Goal: Task Accomplishment & Management: Complete application form

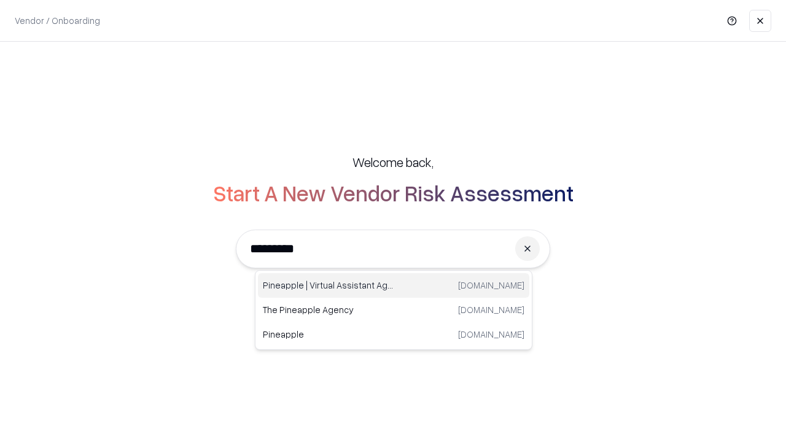
click at [394, 286] on div "Pineapple | Virtual Assistant Agency trypineapple.com" at bounding box center [394, 285] width 272 height 25
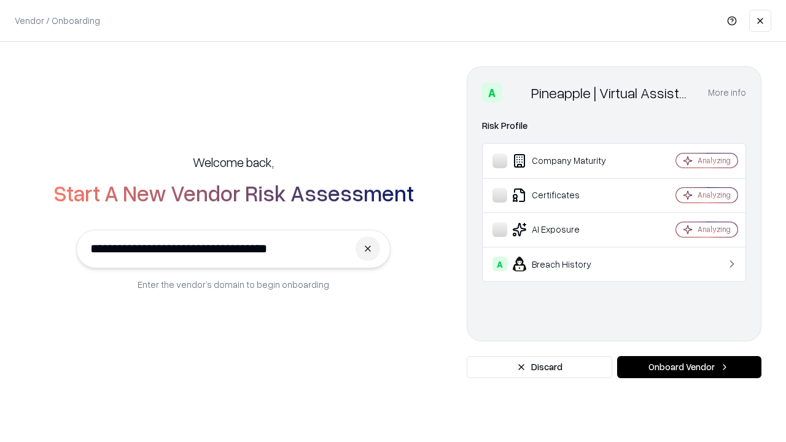
type input "**********"
click at [689, 367] on button "Onboard Vendor" at bounding box center [689, 367] width 144 height 22
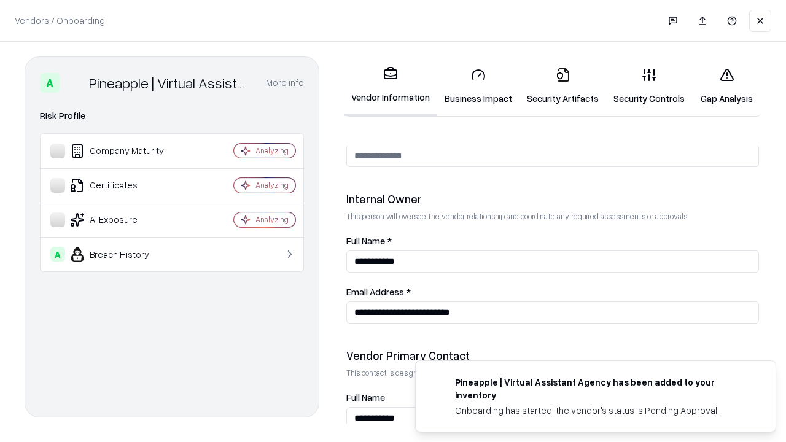
scroll to position [636, 0]
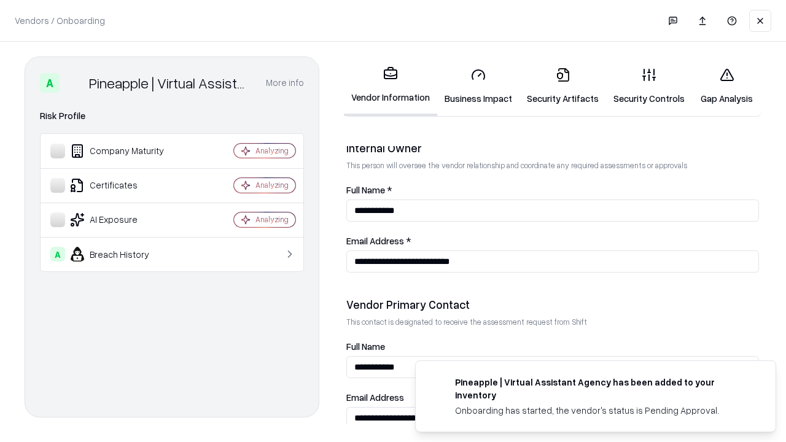
click at [479, 86] on link "Business Impact" at bounding box center [478, 86] width 82 height 57
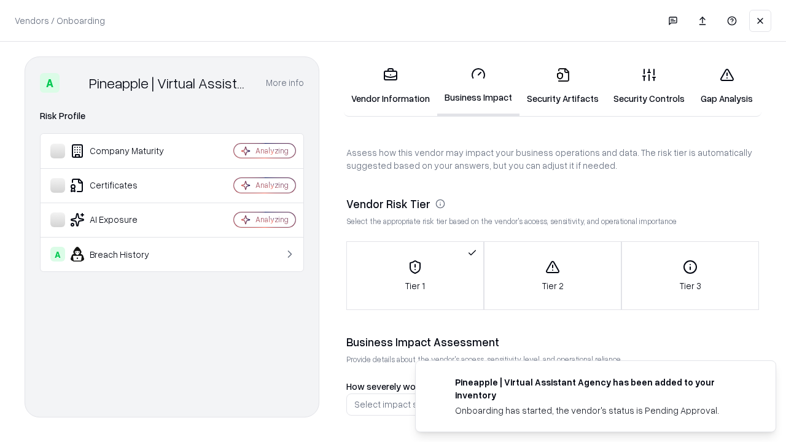
click at [563, 86] on link "Security Artifacts" at bounding box center [563, 86] width 87 height 57
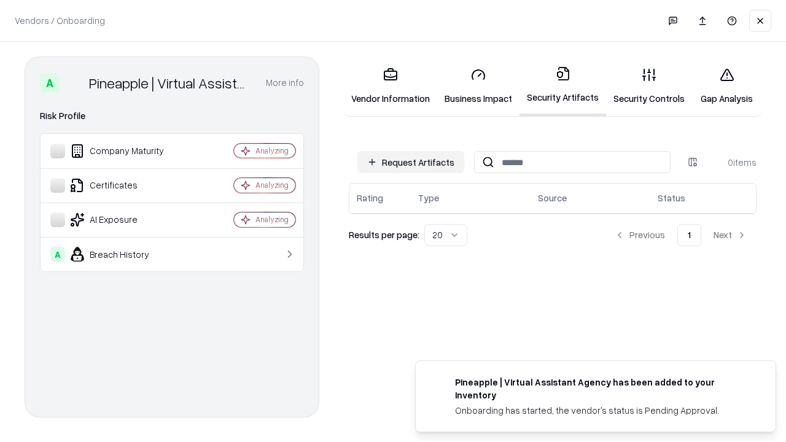
click at [411, 162] on button "Request Artifacts" at bounding box center [411, 162] width 107 height 22
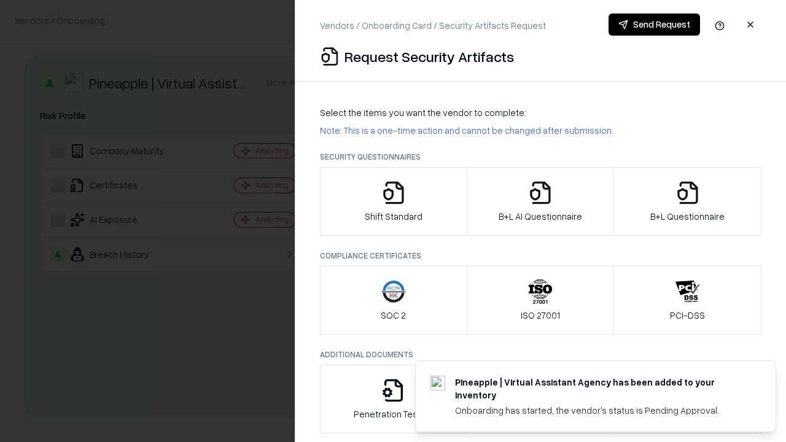
click at [393, 202] on icon "button" at bounding box center [394, 193] width 25 height 25
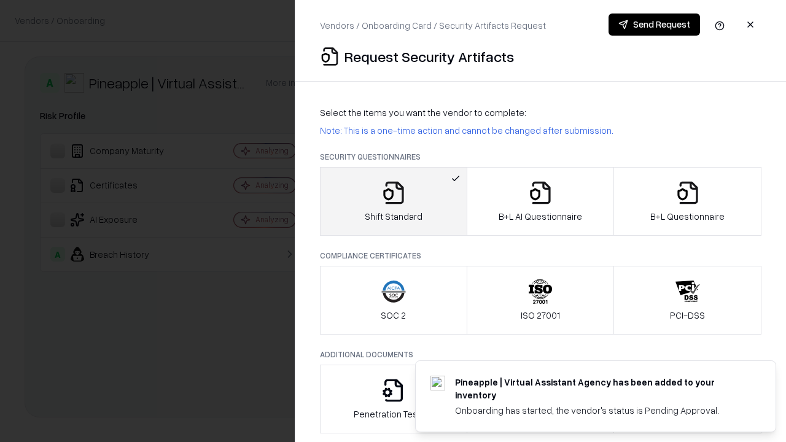
click at [654, 25] on button "Send Request" at bounding box center [655, 25] width 92 height 22
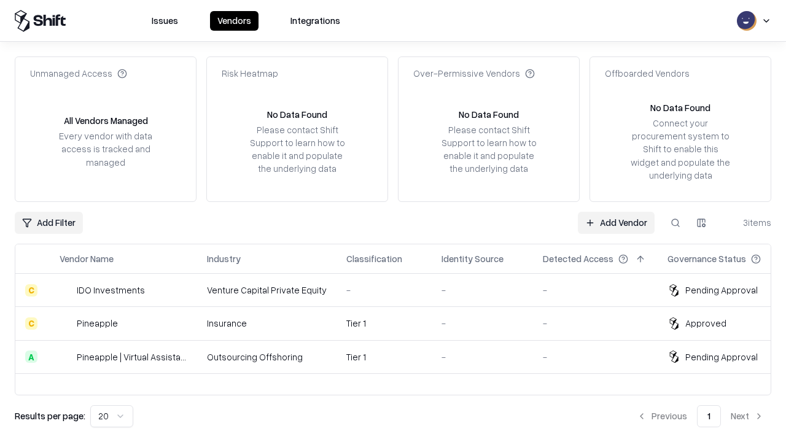
click at [676, 222] on button at bounding box center [676, 223] width 22 height 22
type input "**********"
click at [401, 357] on div "Tier 1" at bounding box center [384, 357] width 76 height 13
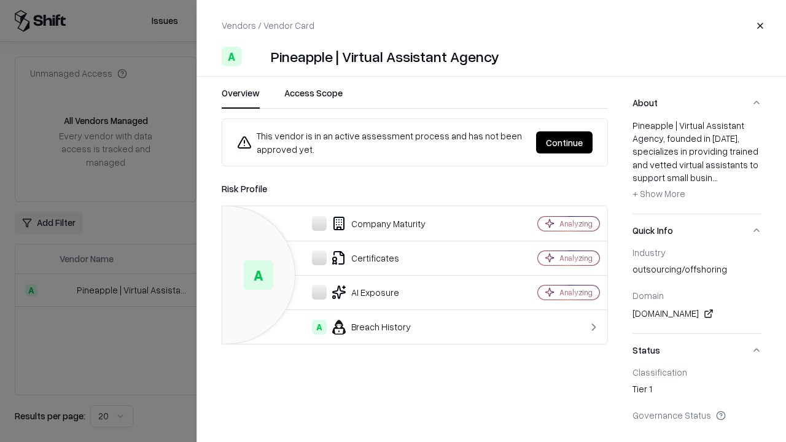
click at [565, 143] on button "Continue" at bounding box center [564, 142] width 57 height 22
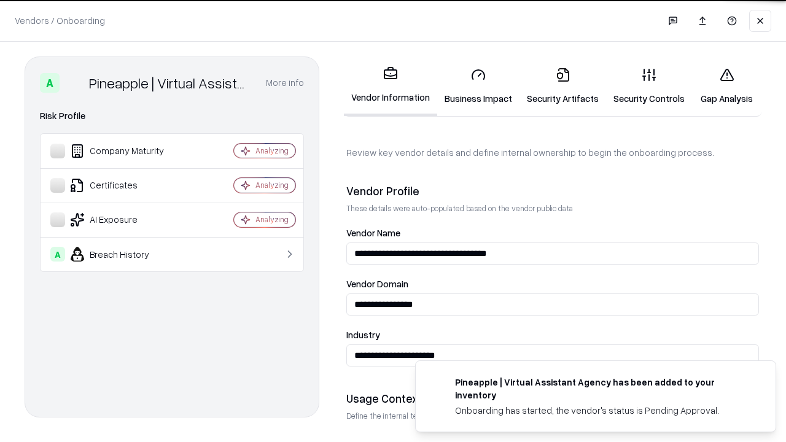
click at [563, 86] on link "Security Artifacts" at bounding box center [563, 86] width 87 height 57
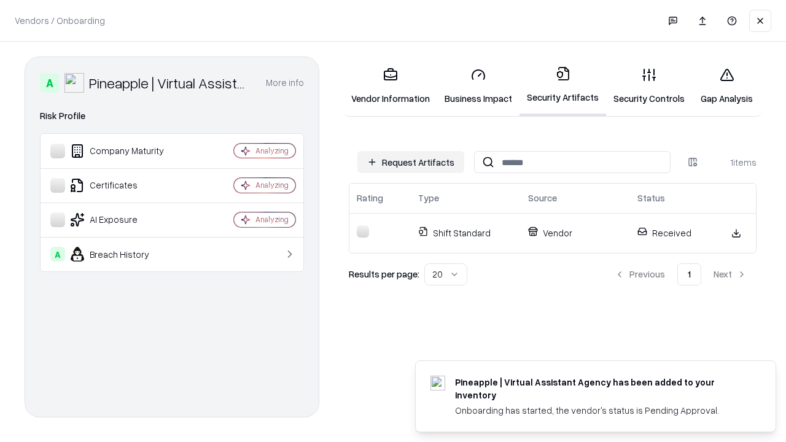
click at [649, 86] on link "Security Controls" at bounding box center [649, 86] width 86 height 57
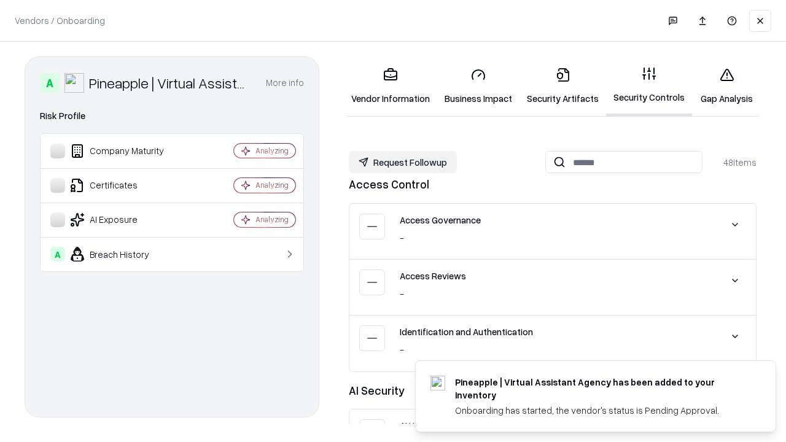
click at [403, 162] on button "Request Followup" at bounding box center [403, 162] width 108 height 22
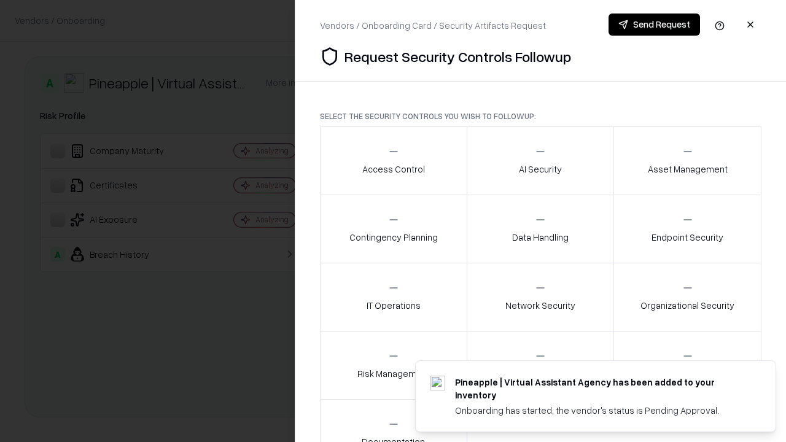
click at [393, 161] on div "Access Control" at bounding box center [393, 161] width 63 height 30
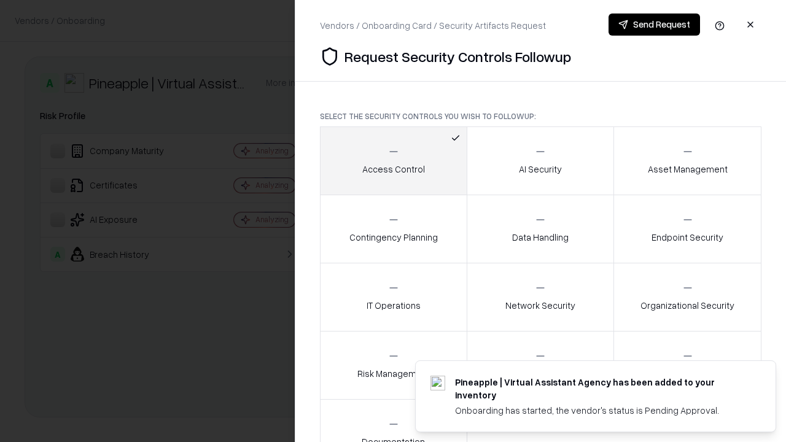
click at [654, 25] on button "Send Request" at bounding box center [655, 25] width 92 height 22
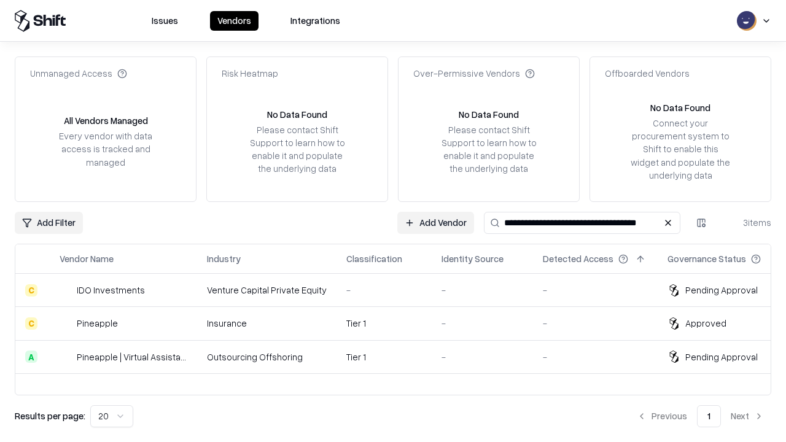
type input "**********"
click at [401, 357] on div "Tier 1" at bounding box center [384, 357] width 76 height 13
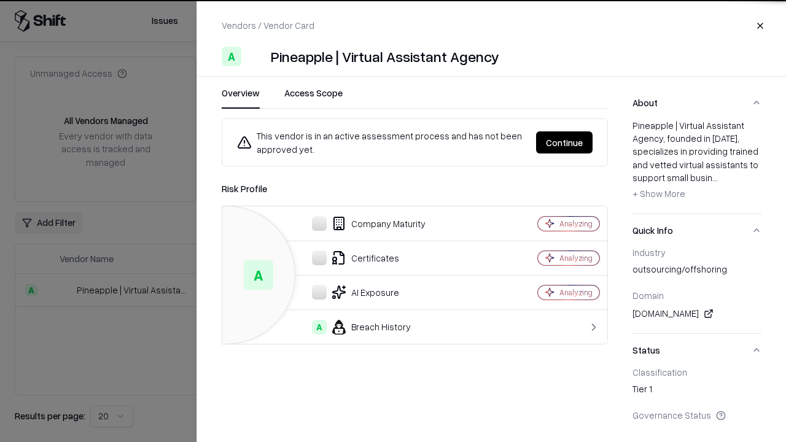
click at [565, 143] on button "Continue" at bounding box center [564, 142] width 57 height 22
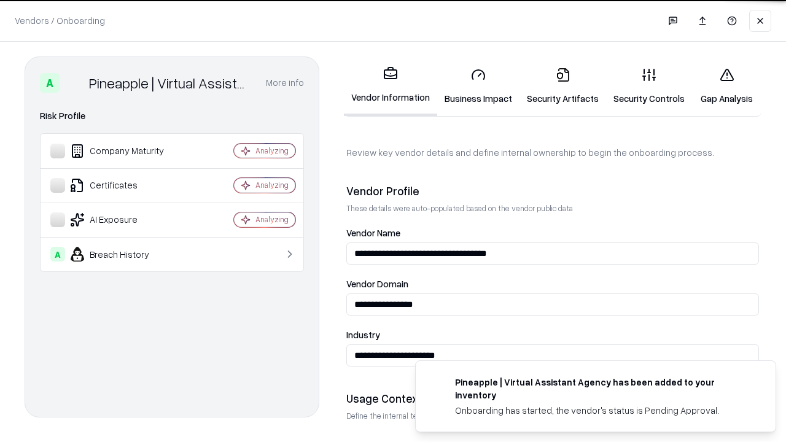
click at [727, 86] on link "Gap Analysis" at bounding box center [726, 86] width 69 height 57
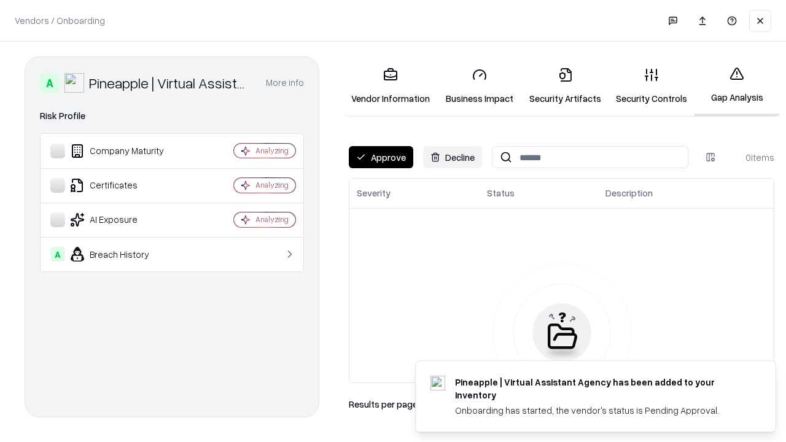
click at [381, 157] on button "Approve" at bounding box center [381, 157] width 65 height 22
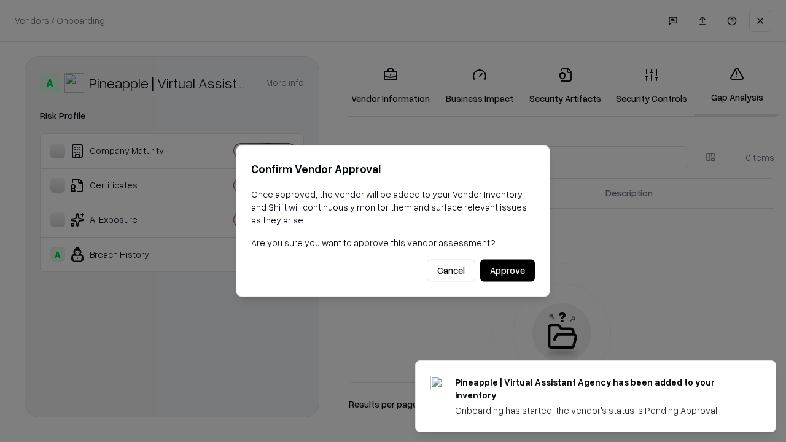
click at [507, 270] on button "Approve" at bounding box center [507, 271] width 55 height 22
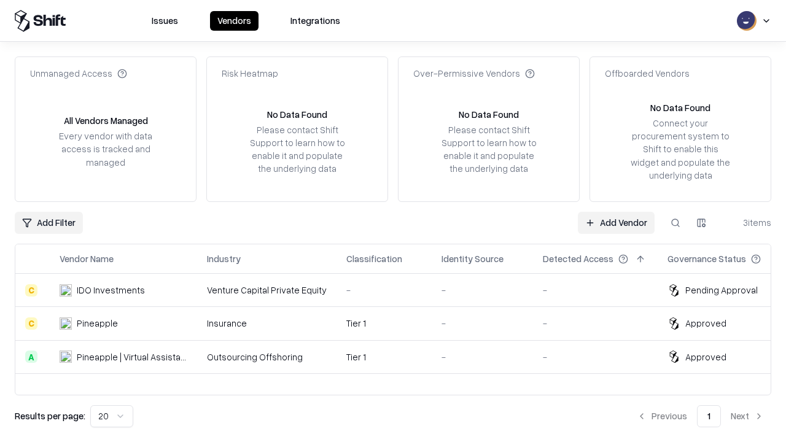
type input "**********"
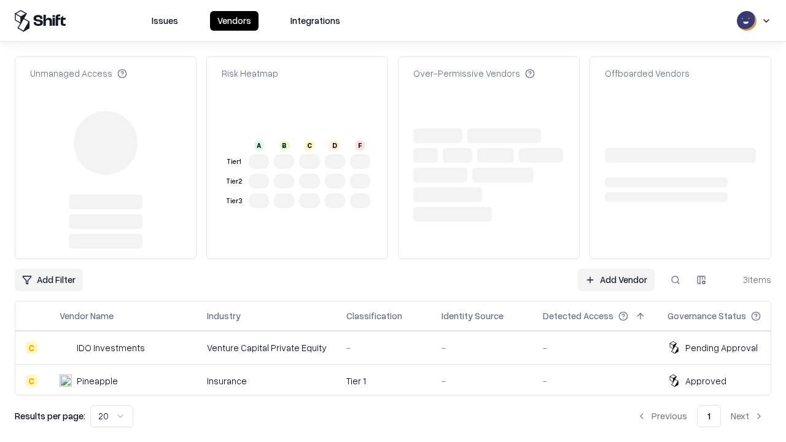
click at [616, 269] on link "Add Vendor" at bounding box center [616, 280] width 77 height 22
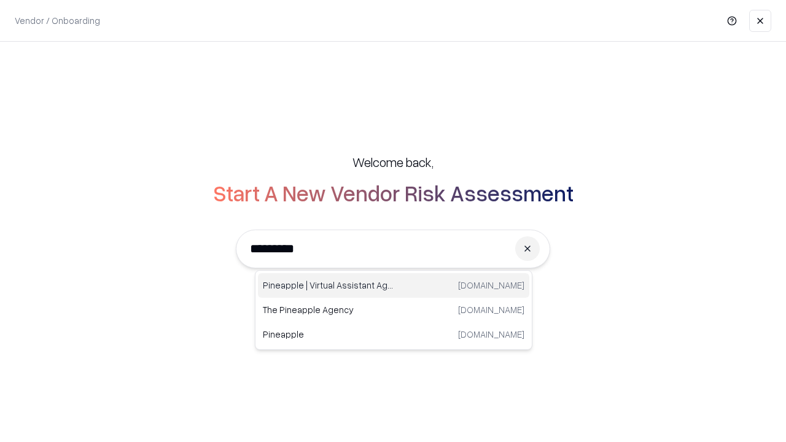
click at [394, 286] on div "Pineapple | Virtual Assistant Agency [DOMAIN_NAME]" at bounding box center [394, 285] width 272 height 25
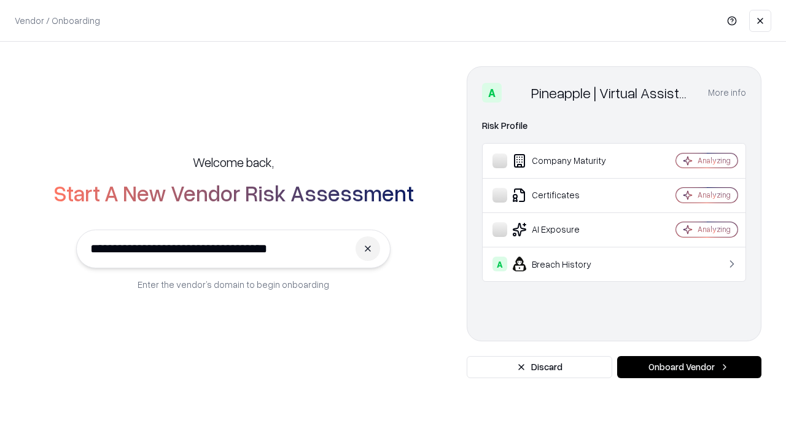
type input "**********"
click at [689, 367] on button "Onboard Vendor" at bounding box center [689, 367] width 144 height 22
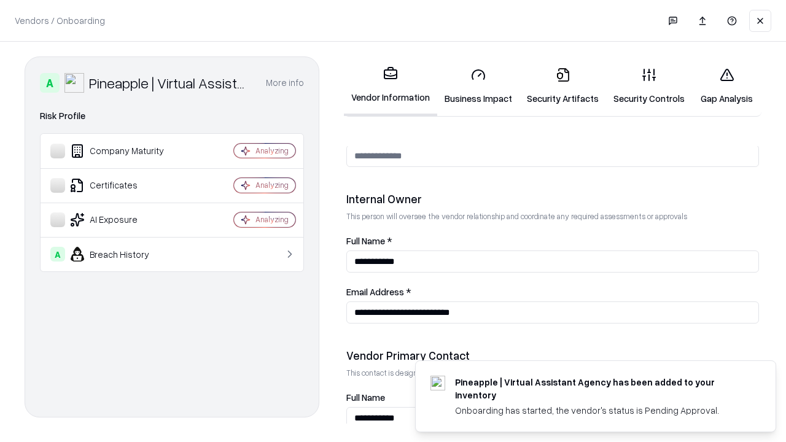
scroll to position [636, 0]
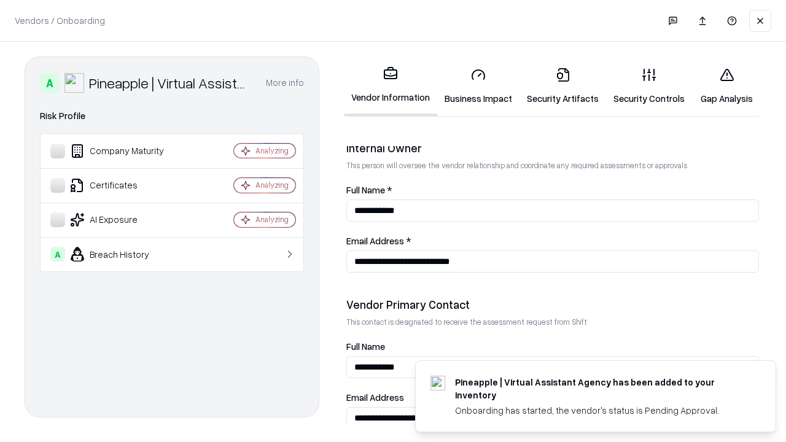
click at [727, 86] on link "Gap Analysis" at bounding box center [726, 86] width 69 height 57
